Goal: Task Accomplishment & Management: Manage account settings

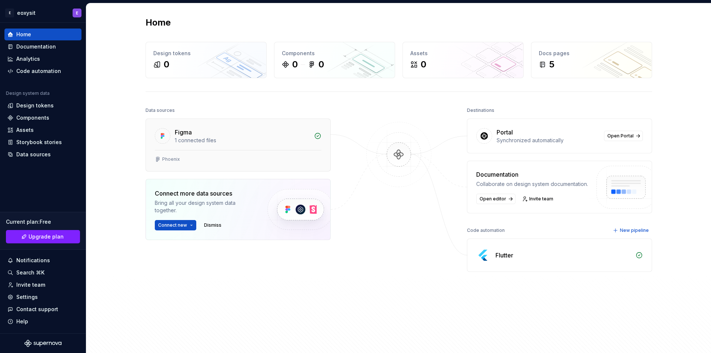
click at [242, 155] on div "Phoenix" at bounding box center [238, 160] width 184 height 21
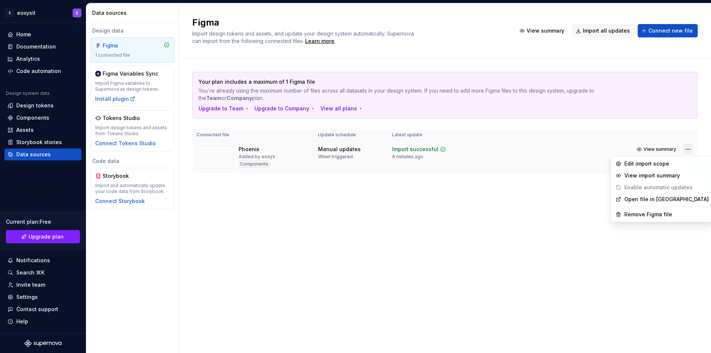
click at [688, 147] on html "E eoxysit E Home Documentation Analytics Code automation Design system data Des…" at bounding box center [355, 176] width 711 height 353
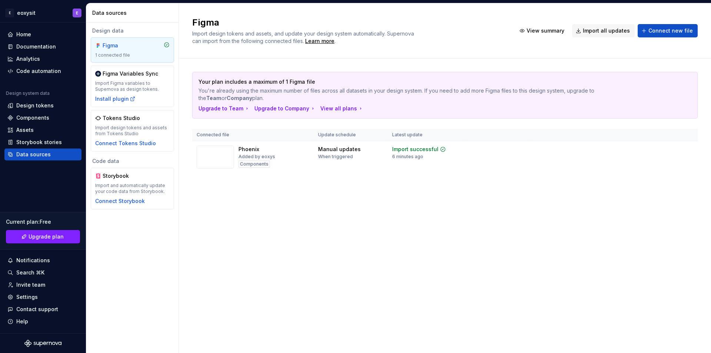
click at [329, 182] on html "E eoxysit E Home Documentation Analytics Code automation Design system data Des…" at bounding box center [355, 176] width 711 height 353
click at [658, 161] on div "Import updates" at bounding box center [660, 161] width 34 height 6
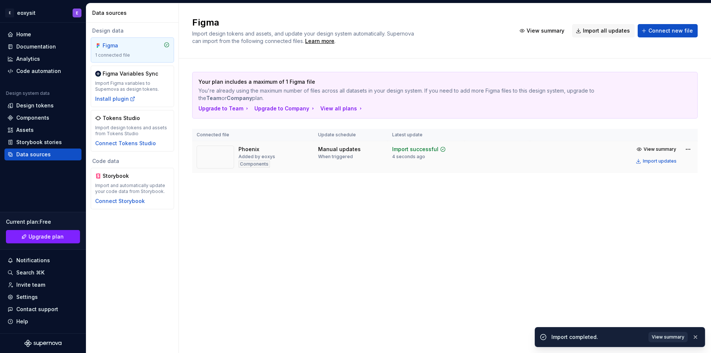
click at [670, 336] on span "View summary" at bounding box center [667, 337] width 33 height 6
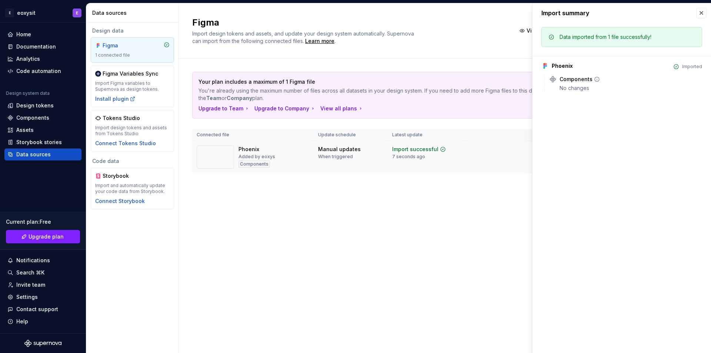
click at [581, 91] on div "No changes" at bounding box center [630, 87] width 142 height 7
click at [597, 78] on icon at bounding box center [596, 79] width 4 height 4
click at [701, 13] on button "button" at bounding box center [701, 13] width 10 height 10
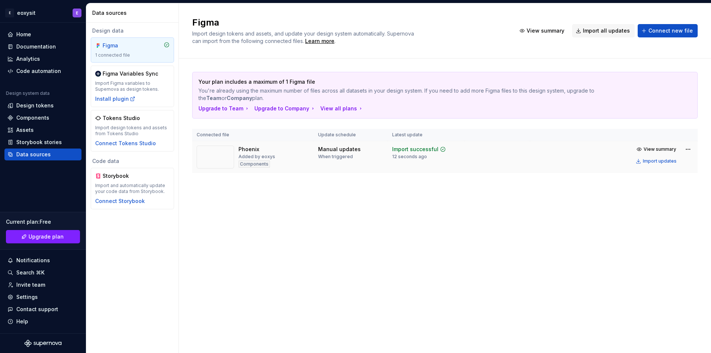
click at [332, 151] on div "Manual updates" at bounding box center [339, 148] width 43 height 7
click at [403, 150] on div "Import successful" at bounding box center [415, 148] width 46 height 7
click at [690, 148] on html "E eoxysit E Home Documentation Analytics Code automation Design system data Des…" at bounding box center [355, 176] width 711 height 353
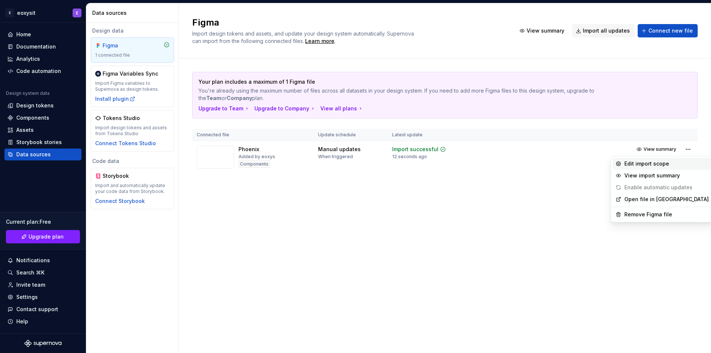
click at [661, 167] on div "Edit import scope" at bounding box center [666, 163] width 84 height 7
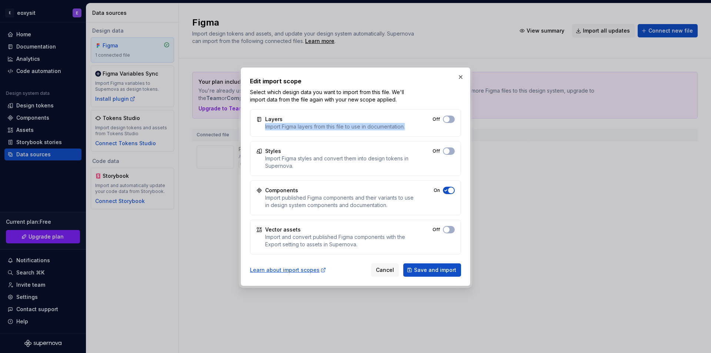
drag, startPoint x: 299, startPoint y: 131, endPoint x: 410, endPoint y: 138, distance: 111.3
click at [410, 138] on div "Layers Import Figma layers from this file to use in documentation. Off Styles I…" at bounding box center [355, 181] width 211 height 145
click at [446, 119] on span "button" at bounding box center [446, 119] width 6 height 6
click at [447, 154] on button "Off" at bounding box center [449, 150] width 12 height 7
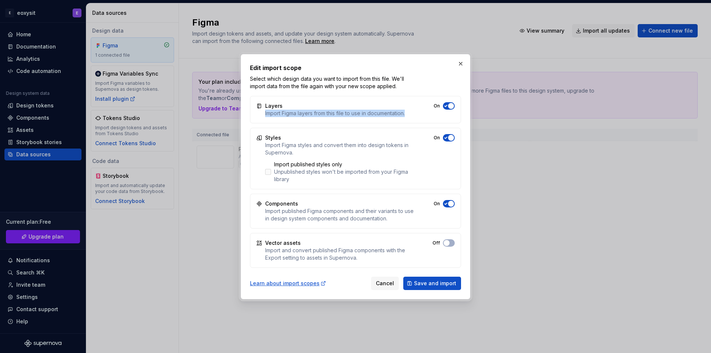
click at [268, 172] on div at bounding box center [268, 172] width 6 height 6
click at [272, 171] on label "Import published styles only Unpublished styles won't be imported from your Fig…" at bounding box center [339, 172] width 149 height 22
click at [446, 138] on icon "button" at bounding box center [446, 137] width 6 height 4
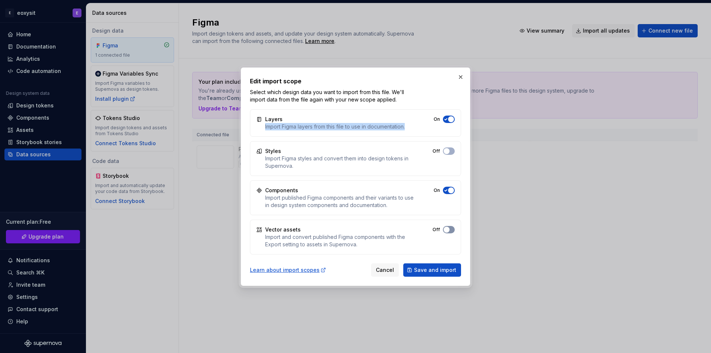
click at [451, 230] on button "On" at bounding box center [449, 229] width 12 height 7
click at [450, 271] on span "Save and import" at bounding box center [435, 269] width 42 height 7
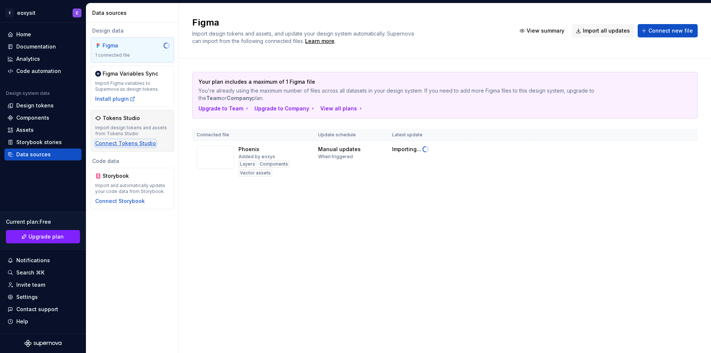
click at [104, 146] on div "Connect Tokens Studio" at bounding box center [125, 143] width 61 height 7
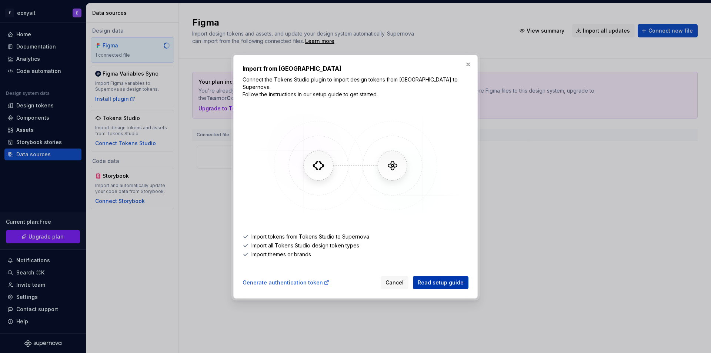
click at [439, 282] on span "Read setup guide" at bounding box center [440, 282] width 46 height 7
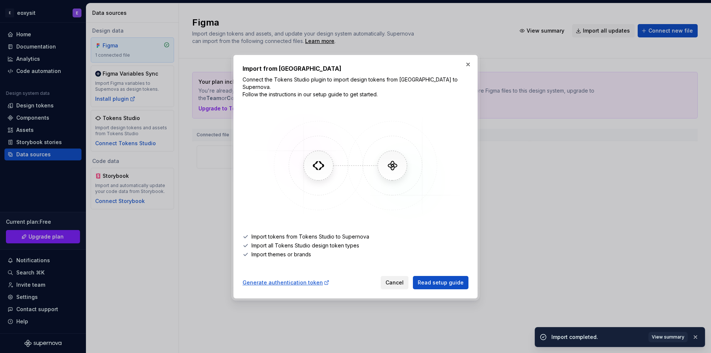
click at [385, 276] on button "Cancel" at bounding box center [394, 282] width 28 height 13
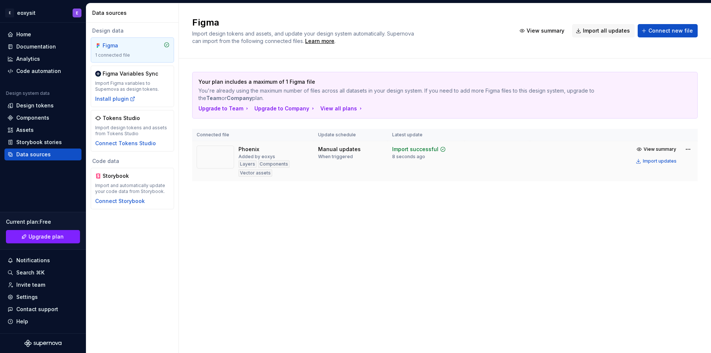
click at [251, 148] on div "Phoenix" at bounding box center [248, 148] width 21 height 7
click at [252, 150] on div "Phoenix" at bounding box center [248, 148] width 21 height 7
click at [663, 164] on div "Import updates" at bounding box center [660, 161] width 34 height 6
click at [688, 151] on html "E eoxysit E Home Documentation Analytics Code automation Design system data Des…" at bounding box center [355, 176] width 711 height 353
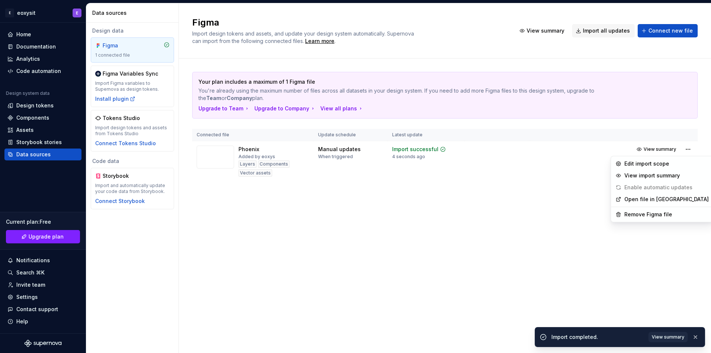
click at [574, 194] on html "E eoxysit E Home Documentation Analytics Code automation Design system data Des…" at bounding box center [355, 176] width 711 height 353
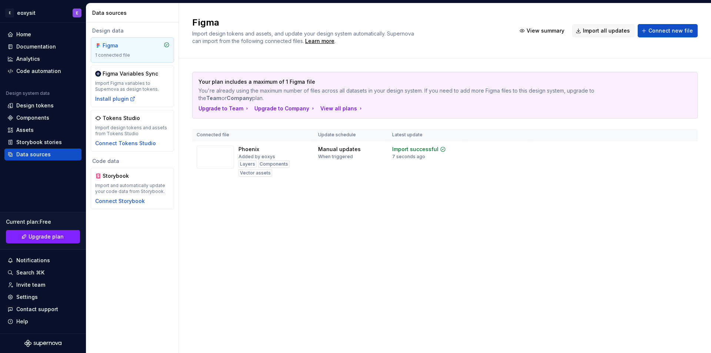
click at [649, 150] on span "View summary" at bounding box center [659, 149] width 33 height 6
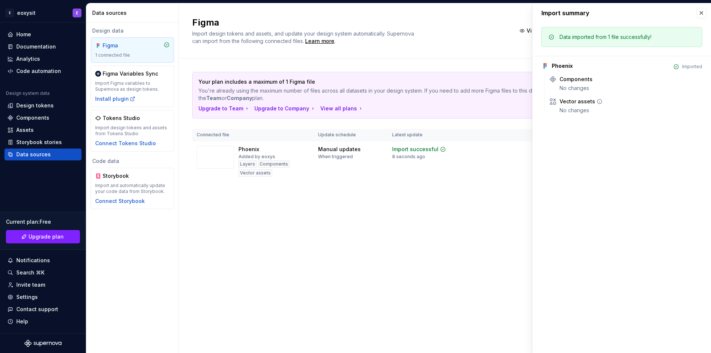
click at [596, 103] on icon at bounding box center [599, 101] width 6 height 6
click at [574, 73] on div "Phoenix Imported Components No changes Vector assets No changes" at bounding box center [621, 85] width 161 height 58
click at [705, 14] on button "button" at bounding box center [701, 13] width 10 height 10
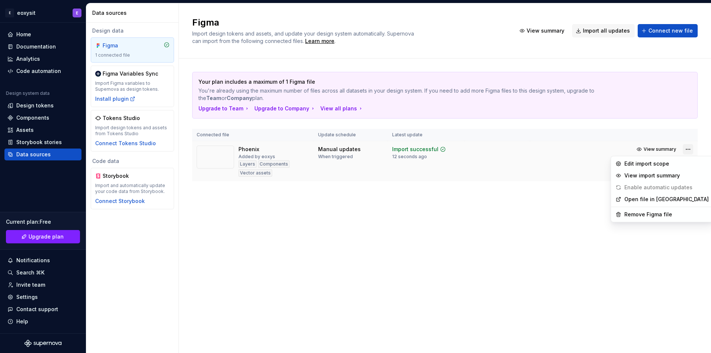
click at [684, 151] on html "E eoxysit E Home Documentation Analytics Code automation Design system data Des…" at bounding box center [355, 176] width 711 height 353
click at [659, 203] on div "Open file in Figma" at bounding box center [661, 199] width 99 height 12
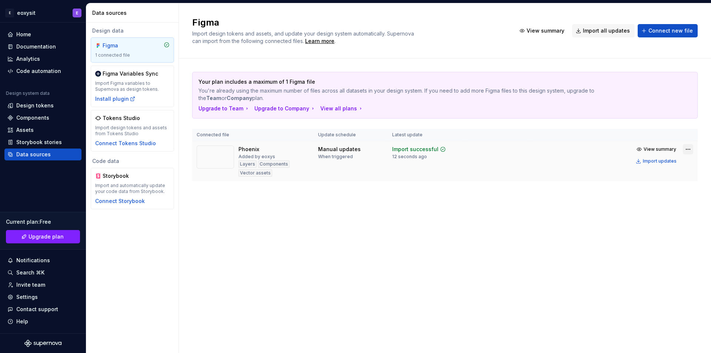
click at [685, 150] on html "E eoxysit E Home Documentation Analytics Code automation Design system data Des…" at bounding box center [355, 176] width 711 height 353
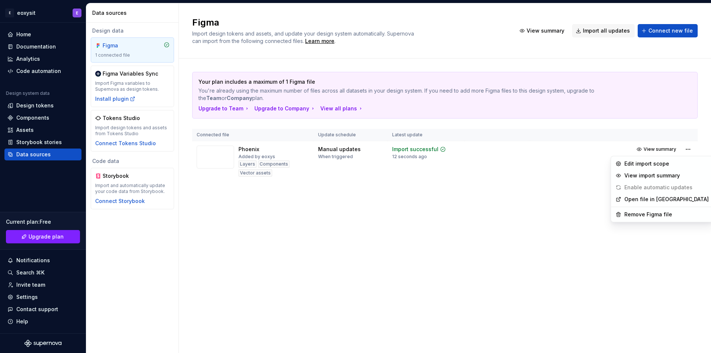
click at [643, 197] on link "Open file in Figma" at bounding box center [666, 198] width 84 height 7
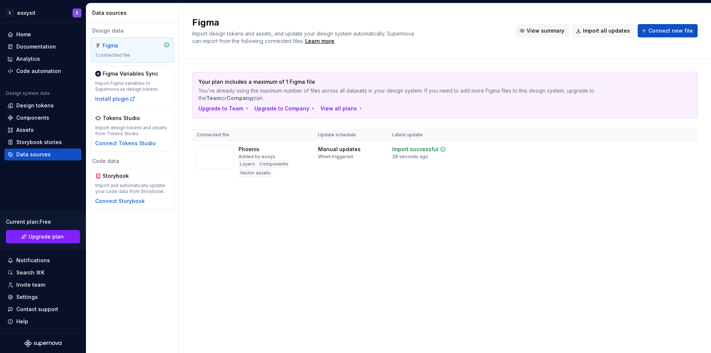
click at [553, 29] on span "View summary" at bounding box center [545, 30] width 38 height 7
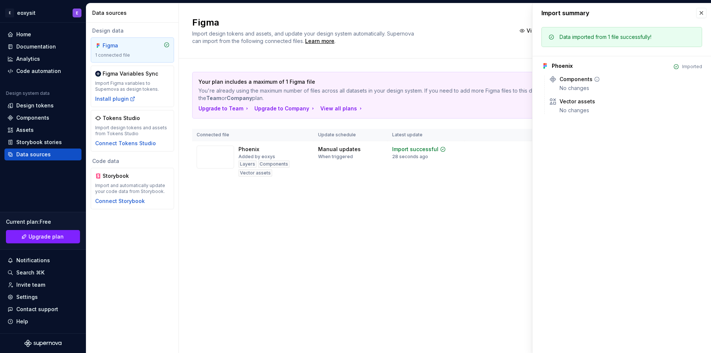
click at [578, 76] on div "Components" at bounding box center [575, 79] width 33 height 7
click at [485, 41] on div "Figma Import design tokens and assets, and update your design system automatica…" at bounding box center [349, 31] width 315 height 28
click at [698, 14] on button "button" at bounding box center [701, 13] width 10 height 10
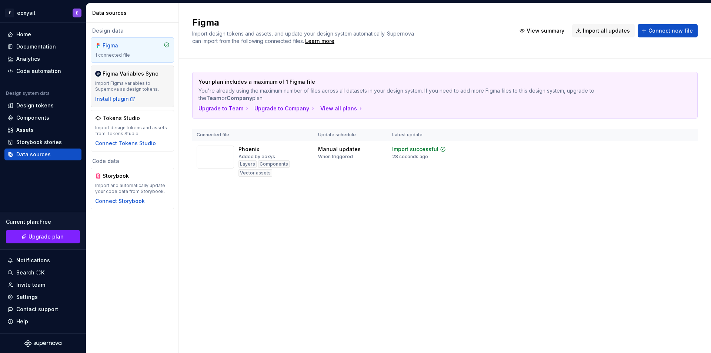
click at [127, 78] on div "Figma Variables Sync Import Figma variables to Supernova as design tokens. Inst…" at bounding box center [132, 86] width 74 height 33
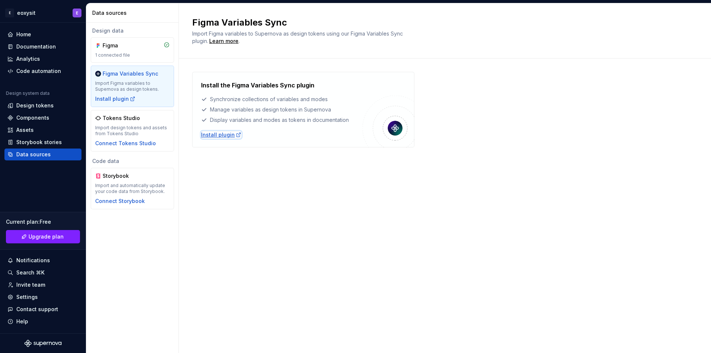
click at [219, 137] on div "Install plugin" at bounding box center [221, 134] width 40 height 7
click at [105, 120] on div "Tokens Studio" at bounding box center [121, 117] width 37 height 7
click at [142, 47] on div "Figma" at bounding box center [132, 45] width 74 height 7
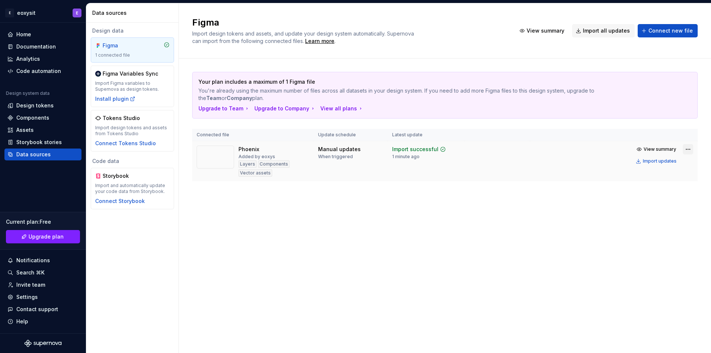
click at [686, 148] on html "E eoxysit E Home Documentation Analytics Code automation Design system data Des…" at bounding box center [355, 176] width 711 height 353
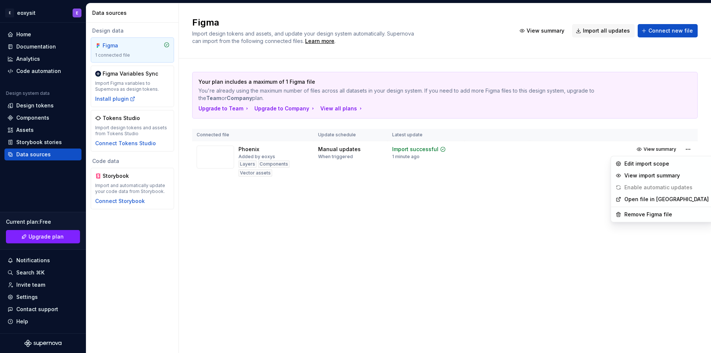
click at [348, 182] on html "E eoxysit E Home Documentation Analytics Code automation Design system data Des…" at bounding box center [355, 176] width 711 height 353
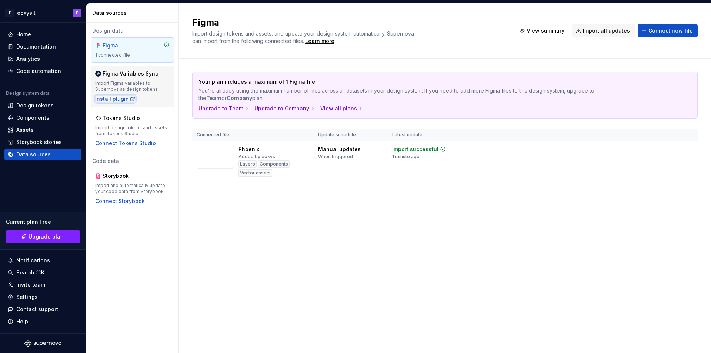
click at [110, 100] on div "Install plugin" at bounding box center [115, 98] width 40 height 7
click at [142, 141] on div "Connect Tokens Studio" at bounding box center [125, 143] width 61 height 7
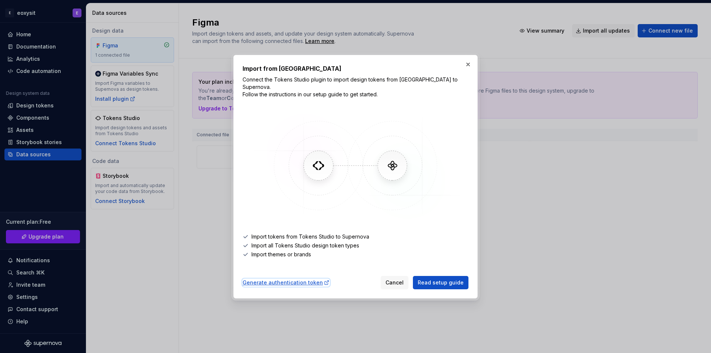
click at [301, 279] on div "Generate authentication token" at bounding box center [285, 282] width 87 height 7
drag, startPoint x: 241, startPoint y: 73, endPoint x: 350, endPoint y: 83, distance: 110.3
click at [350, 83] on div "Import from Tokens Studio Connect the Tokens Studio plugin to import design tok…" at bounding box center [355, 177] width 244 height 244
click at [470, 70] on button "button" at bounding box center [468, 64] width 10 height 10
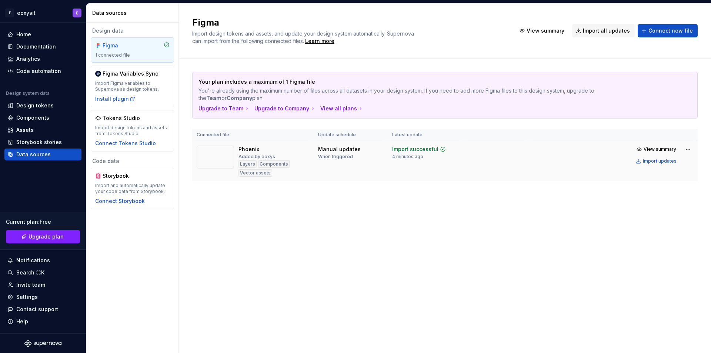
click at [241, 150] on div "Phoenix" at bounding box center [248, 148] width 21 height 7
click at [223, 153] on img at bounding box center [215, 156] width 37 height 23
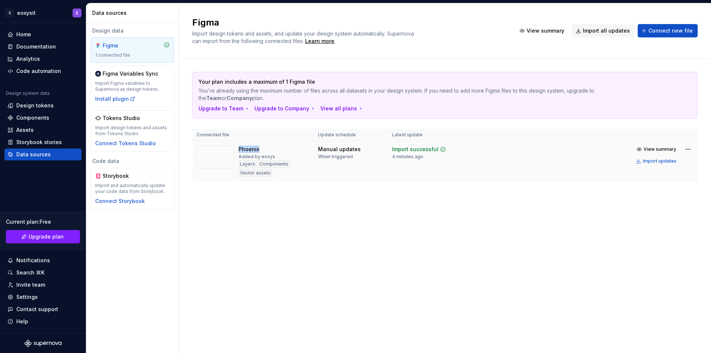
click at [223, 153] on img at bounding box center [215, 156] width 37 height 23
click at [660, 151] on span "View summary" at bounding box center [659, 149] width 33 height 6
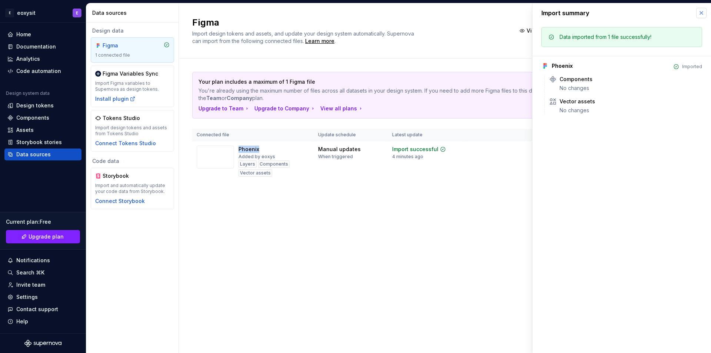
click at [700, 14] on button "button" at bounding box center [701, 13] width 10 height 10
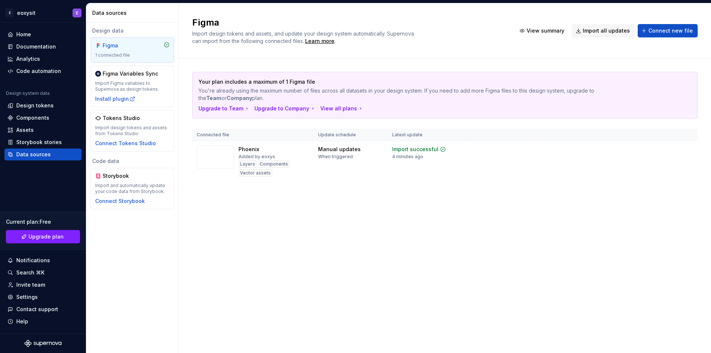
click at [700, 14] on div "Figma Import design tokens and assets, and update your design system automatica…" at bounding box center [445, 30] width 532 height 55
drag, startPoint x: 239, startPoint y: 99, endPoint x: 183, endPoint y: 87, distance: 56.8
click at [183, 87] on div "Your plan includes a maximum of 1 Figma file You're already using the maximum n…" at bounding box center [445, 133] width 532 height 151
click at [31, 34] on div "Home" at bounding box center [42, 34] width 71 height 7
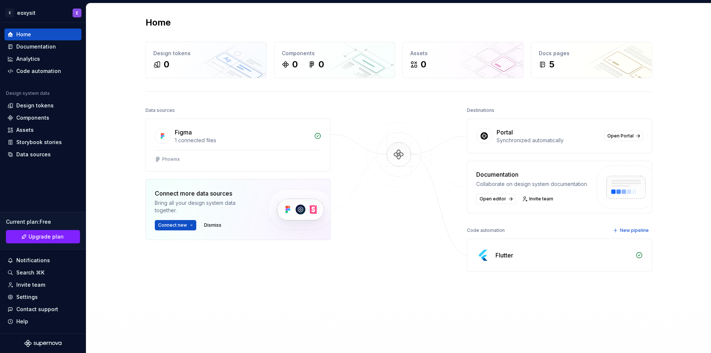
click at [562, 254] on div "Flutter" at bounding box center [562, 255] width 135 height 9
click at [500, 258] on div "Flutter" at bounding box center [504, 255] width 18 height 9
click at [55, 70] on div "Code automation" at bounding box center [38, 70] width 45 height 7
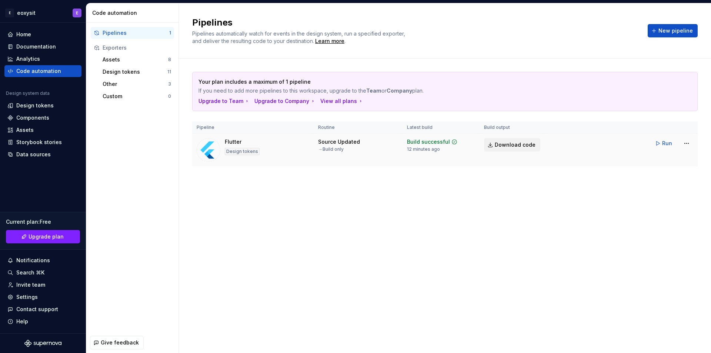
click at [500, 147] on span "Download code" at bounding box center [514, 144] width 41 height 7
click at [664, 144] on span "Run" at bounding box center [667, 143] width 10 height 7
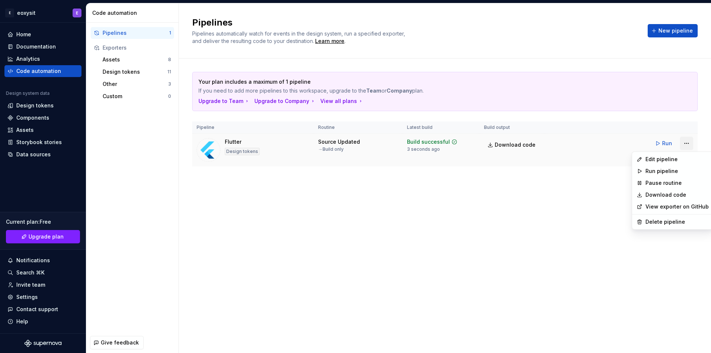
click at [687, 147] on html "E eoxysit E Home Documentation Analytics Code automation Design system data Des…" at bounding box center [355, 176] width 711 height 353
click at [661, 195] on link "Download code" at bounding box center [676, 194] width 63 height 7
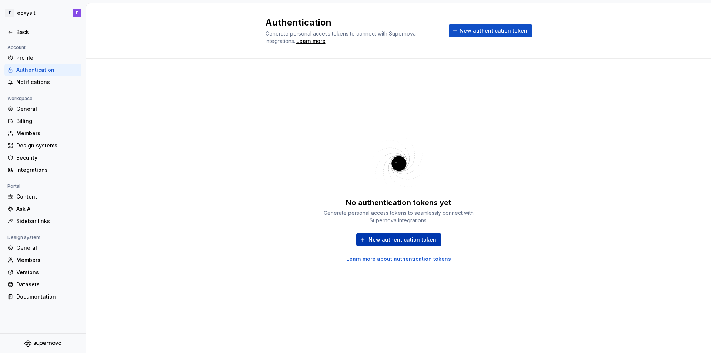
click at [386, 241] on span "New authentication token" at bounding box center [402, 239] width 68 height 7
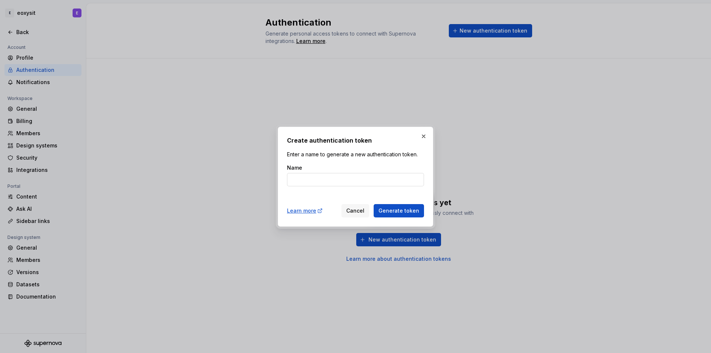
click at [365, 185] on input "Name" at bounding box center [355, 179] width 137 height 13
type input "phenix"
click at [399, 210] on span "Generate token" at bounding box center [398, 210] width 41 height 7
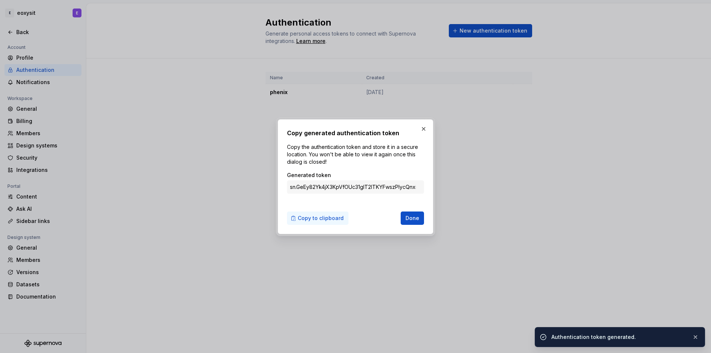
click at [319, 220] on span "Copy to clipboard" at bounding box center [321, 217] width 46 height 7
click at [421, 130] on button "button" at bounding box center [423, 129] width 10 height 10
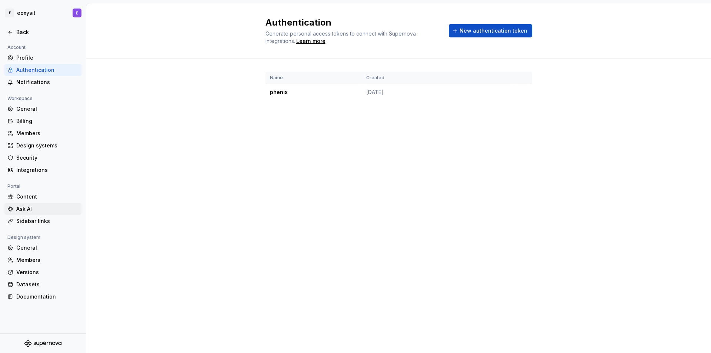
click at [26, 208] on div "Ask AI" at bounding box center [47, 208] width 62 height 7
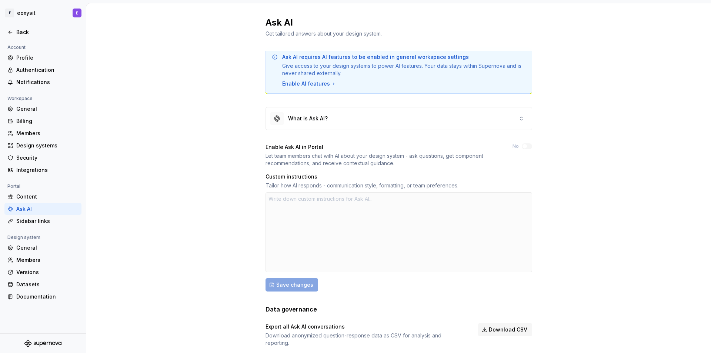
scroll to position [32, 0]
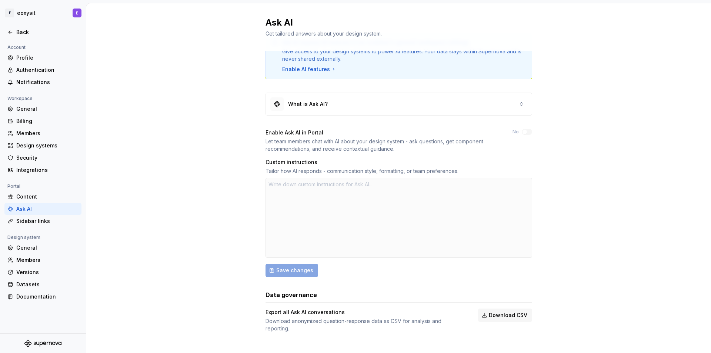
type textarea "*"
